Goal: Task Accomplishment & Management: Use online tool/utility

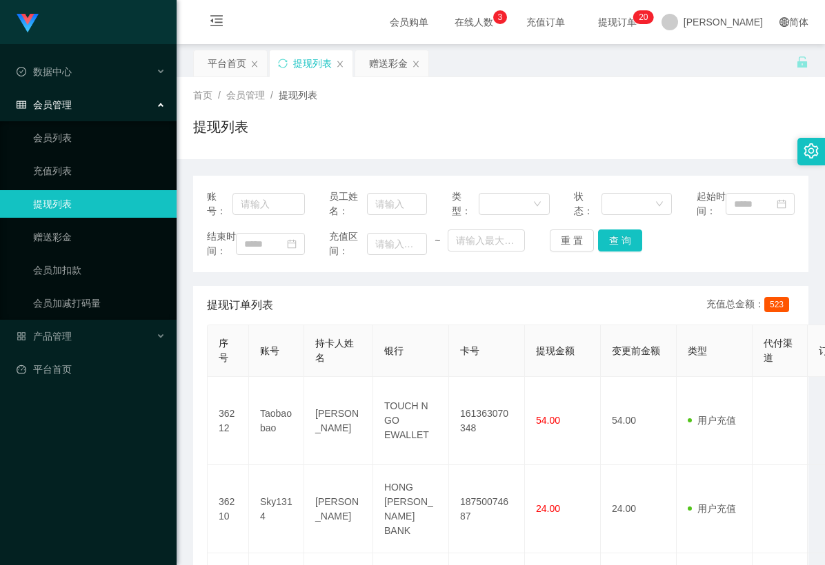
click at [379, 63] on div "赠送彩金" at bounding box center [388, 63] width 39 height 26
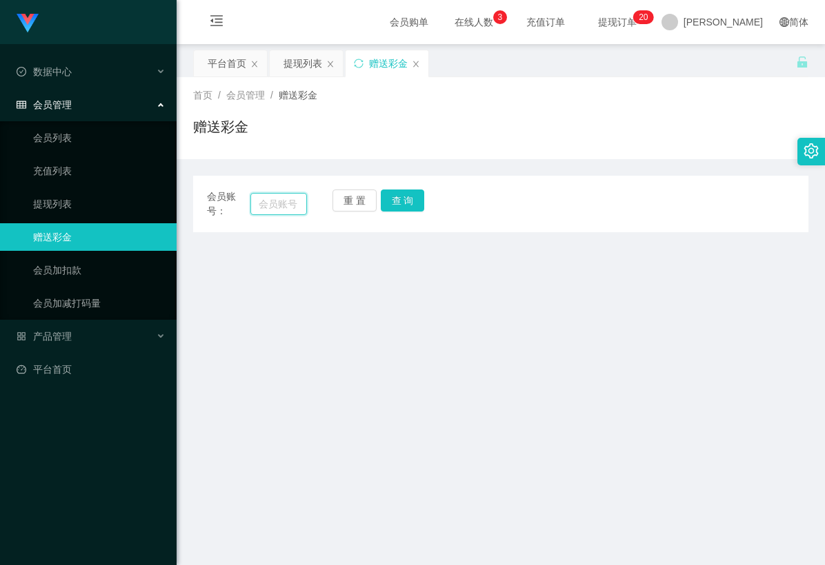
click at [295, 203] on input "text" at bounding box center [278, 204] width 57 height 22
paste input "leehui_"
type input "leehui_"
click at [417, 196] on button "查 询" at bounding box center [403, 201] width 44 height 22
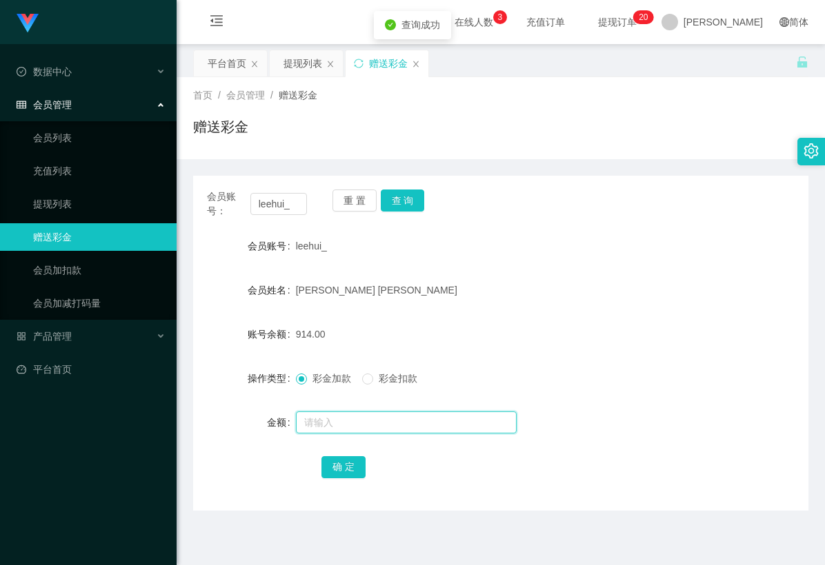
click at [379, 428] on input "text" at bounding box center [406, 423] width 221 height 22
type input "15"
click at [350, 478] on div "确 定" at bounding box center [500, 467] width 359 height 28
click at [485, 455] on div "确 定" at bounding box center [500, 467] width 359 height 28
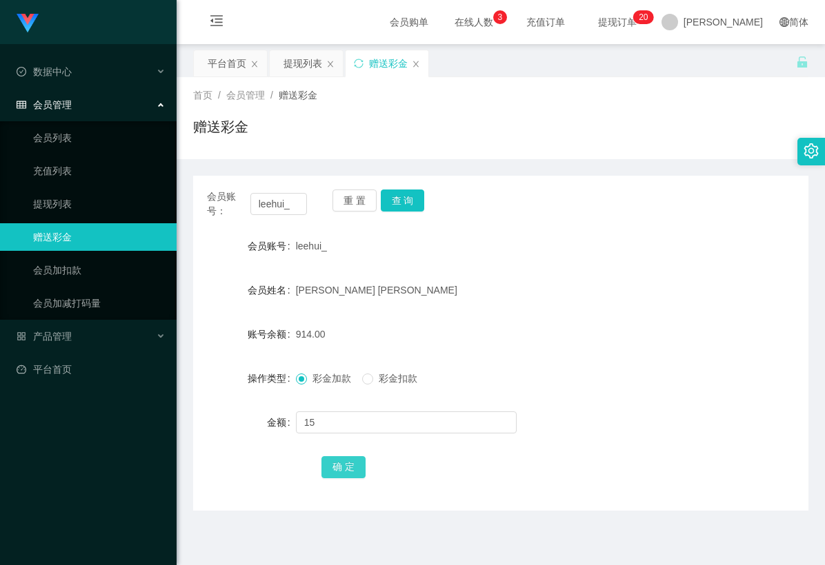
click at [349, 456] on button "确 定" at bounding box center [343, 467] width 44 height 22
click at [519, 465] on div "确 定" at bounding box center [500, 467] width 359 height 28
click at [349, 197] on button "重 置" at bounding box center [354, 201] width 44 height 22
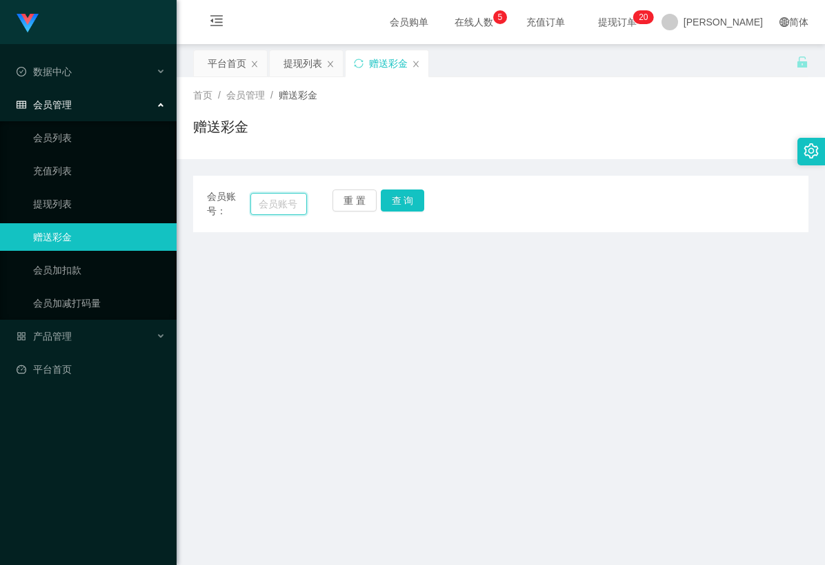
click at [290, 201] on input "text" at bounding box center [278, 204] width 57 height 22
paste input "phang"
type input "phang"
click at [410, 191] on button "查 询" at bounding box center [403, 201] width 44 height 22
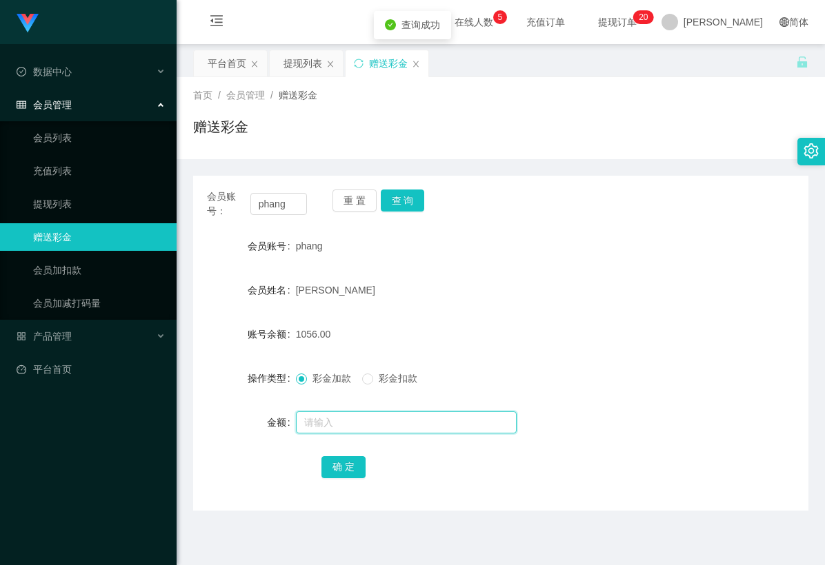
click at [335, 419] on input "text" at bounding box center [406, 423] width 221 height 22
type input "24"
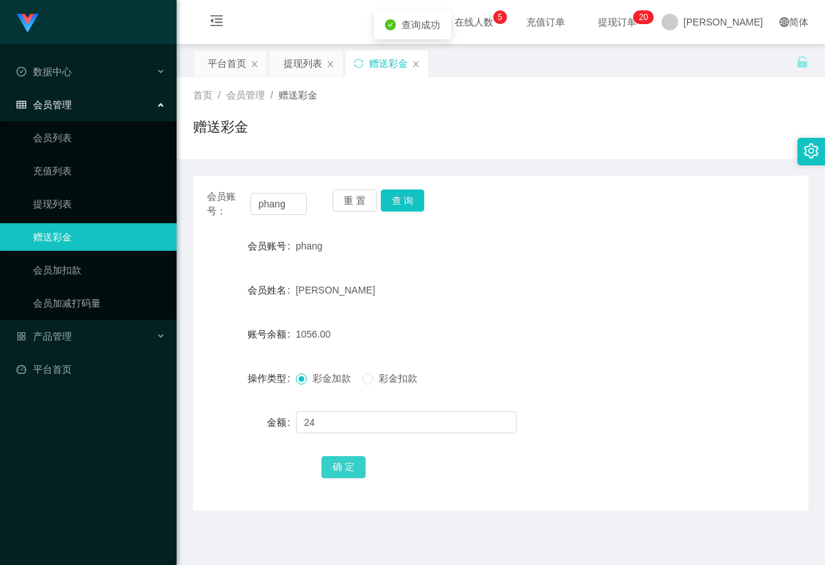
drag, startPoint x: 348, startPoint y: 463, endPoint x: 384, endPoint y: 485, distance: 42.1
click at [349, 464] on button "确 定" at bounding box center [343, 467] width 44 height 22
click at [445, 502] on div "会员账号： phang 重 置 查 询 会员账号 phang 会员姓名 [PERSON_NAME] 账号余额 1056.00 操作类型 彩金加款 彩金扣款 金…" at bounding box center [500, 343] width 615 height 335
click at [643, 18] on span "提现订单 0 1 2 3 4 5 6 7 8 9 0 1 2 3 4 5 6 7 8 9 0 1 2 3 4 5 6 7 8 9 0 1 2 3 4 5 6 …" at bounding box center [617, 22] width 52 height 10
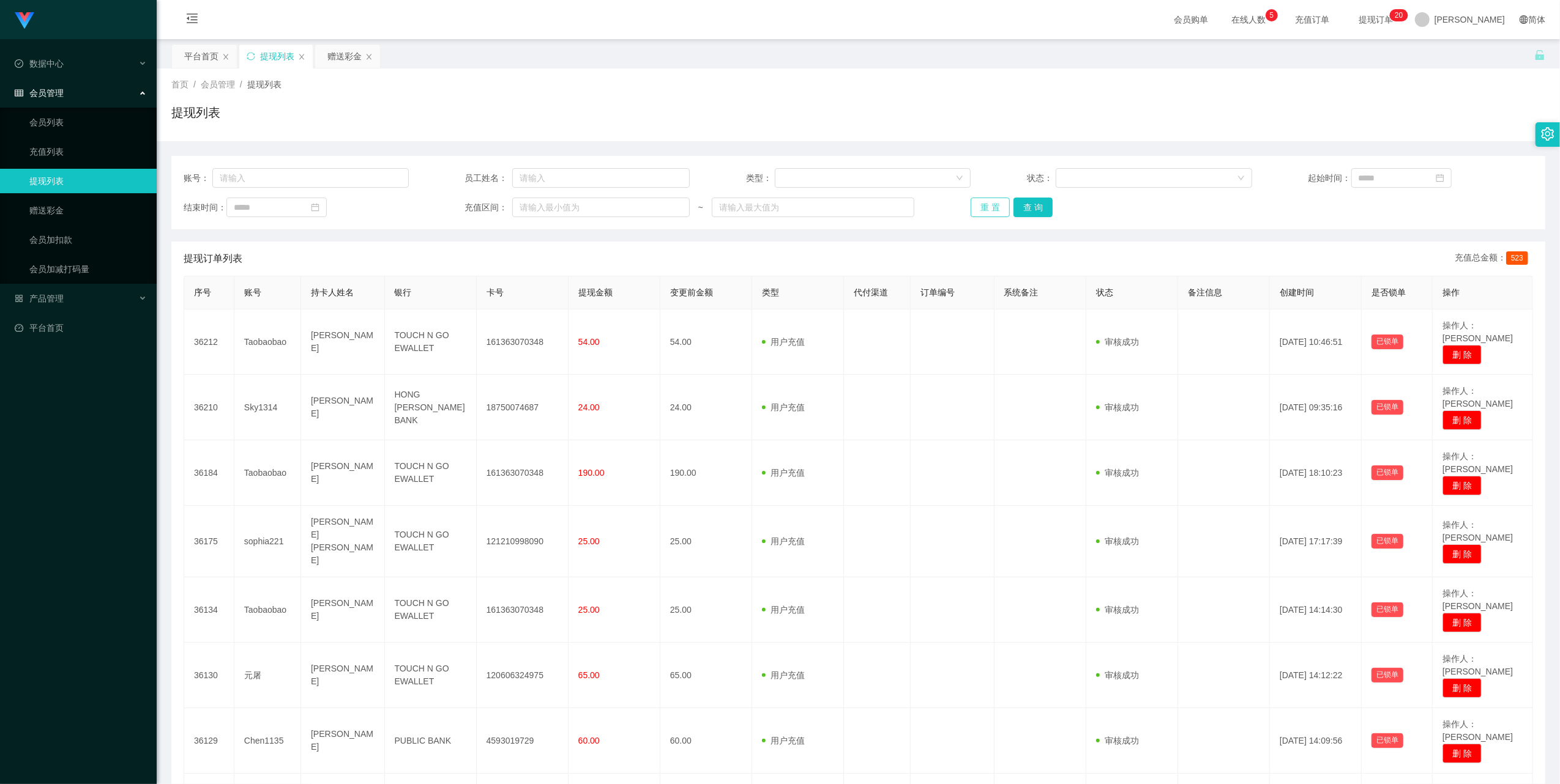
drag, startPoint x: 979, startPoint y: 206, endPoint x: 985, endPoint y: 196, distance: 11.7
click at [731, 206] on button "重 置" at bounding box center [990, 208] width 39 height 20
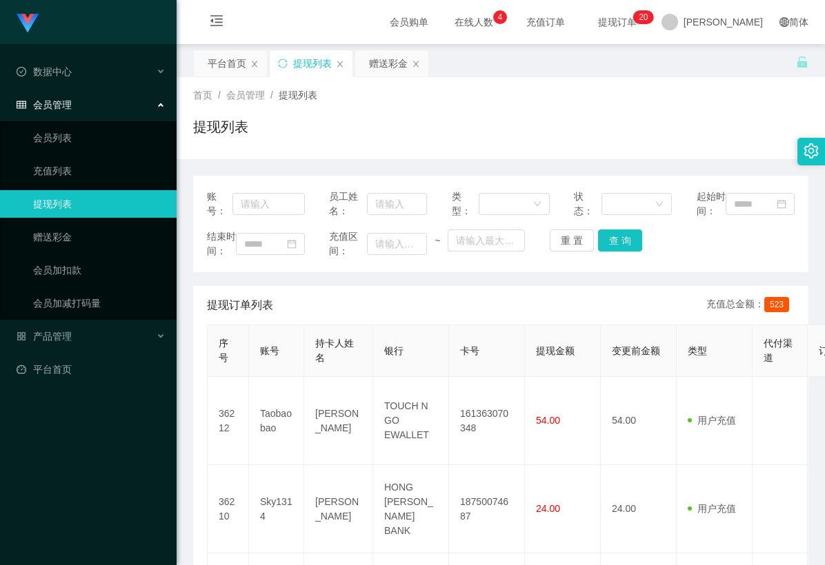
click at [542, 119] on div "提现列表" at bounding box center [500, 133] width 615 height 32
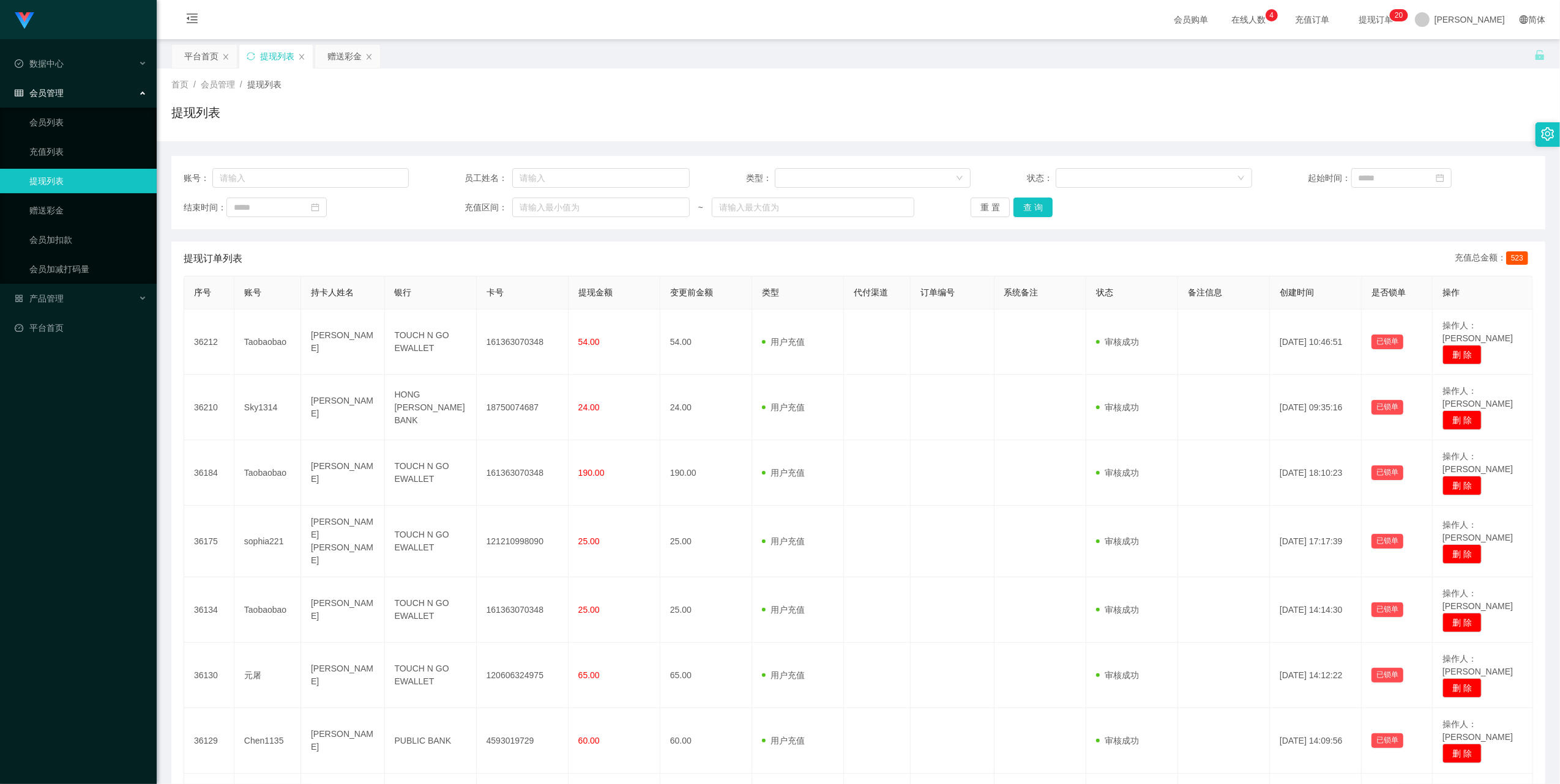
click at [731, 12] on span "提现订单 0 1 2 3 4 5 6 7 8 9 0 1 2 3 4 5 6 7 8 9 0 1 2 3 4 5 6 7 8 9 0 1 2 3 4 5 6 …" at bounding box center [1375, 20] width 64 height 39
click at [731, 204] on button "重 置" at bounding box center [990, 208] width 39 height 20
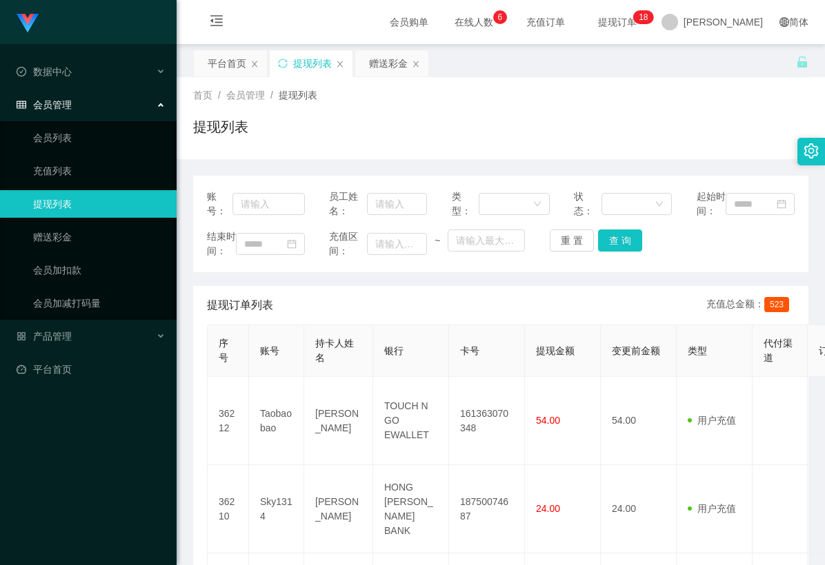
click at [382, 66] on div "赠送彩金" at bounding box center [388, 63] width 39 height 26
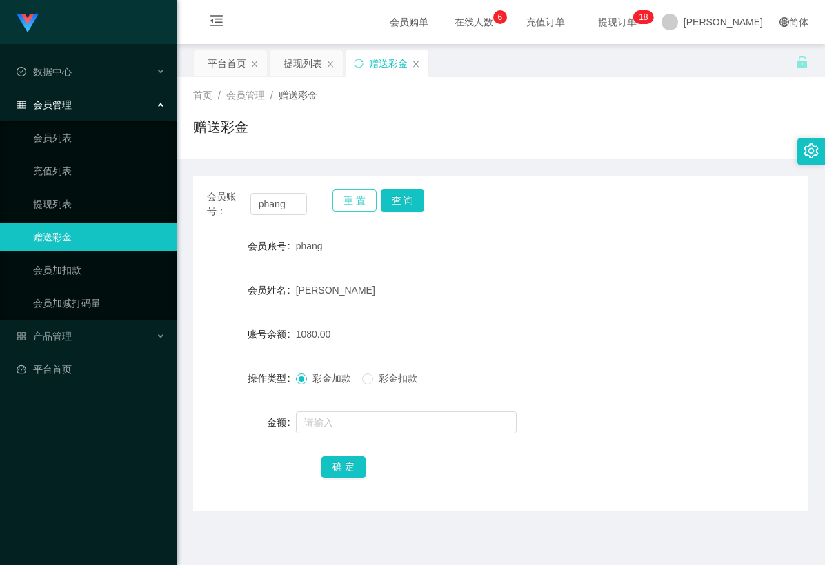
click at [350, 199] on button "重 置" at bounding box center [354, 201] width 44 height 22
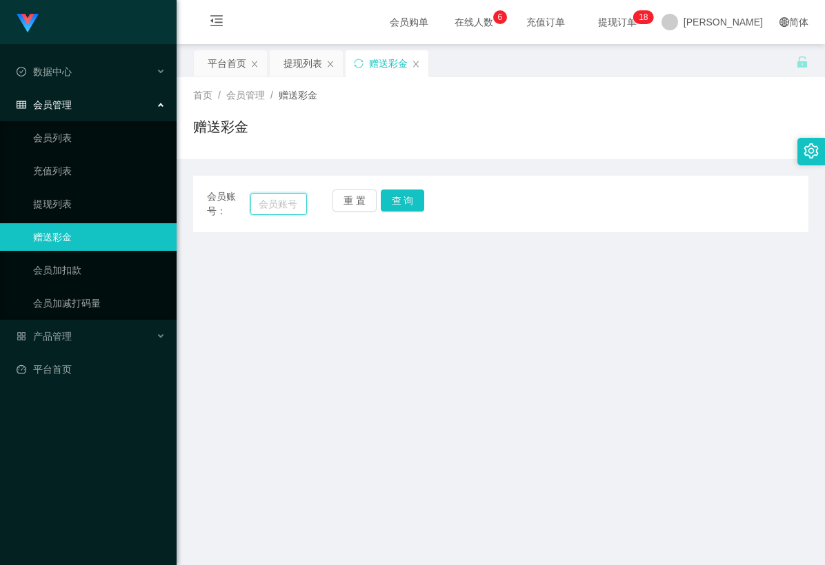
click at [269, 208] on input "text" at bounding box center [278, 204] width 57 height 22
paste input "leehui_"
type input "leehui_"
click at [425, 199] on div "重 置 查 询" at bounding box center [382, 204] width 100 height 29
click at [411, 205] on button "查 询" at bounding box center [403, 201] width 44 height 22
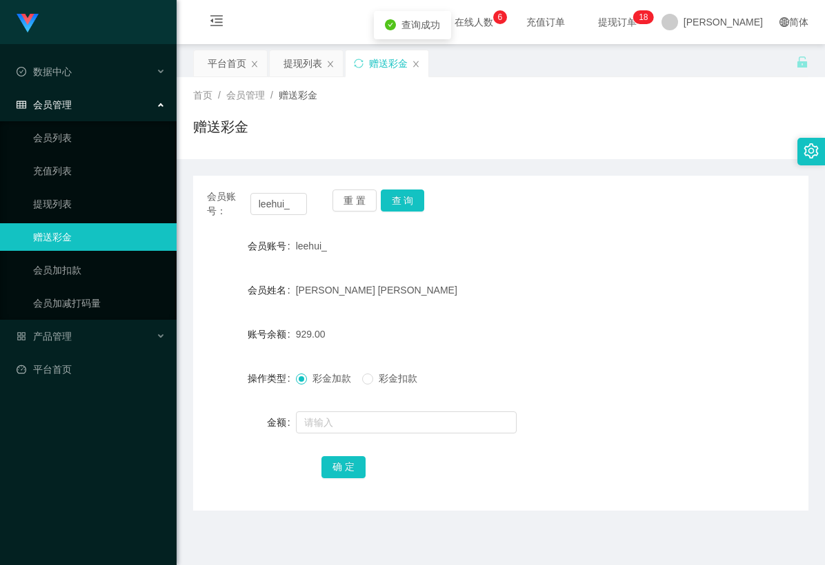
click at [592, 241] on div "leehui_" at bounding box center [475, 246] width 359 height 28
